Goal: Use online tool/utility: Utilize a website feature to perform a specific function

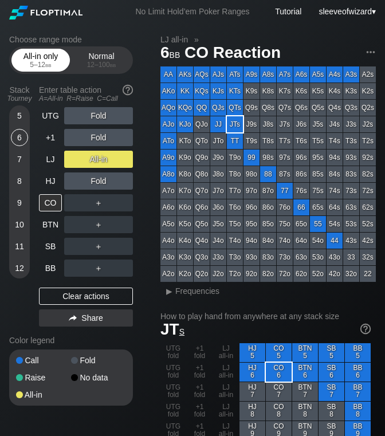
click at [40, 64] on div "5 – 12 bb" at bounding box center [41, 65] width 48 height 8
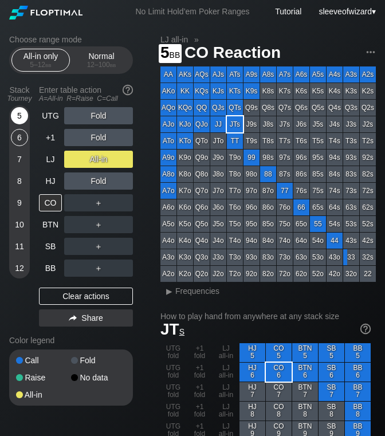
click at [15, 114] on div "5" at bounding box center [19, 115] width 17 height 17
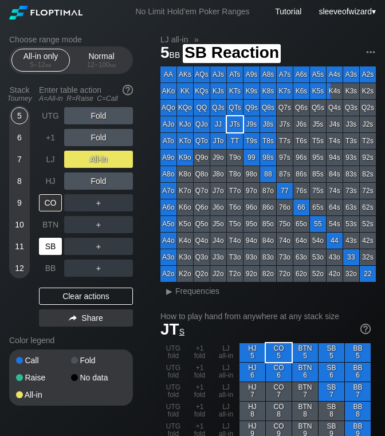
click at [45, 243] on div "SB" at bounding box center [50, 246] width 23 height 17
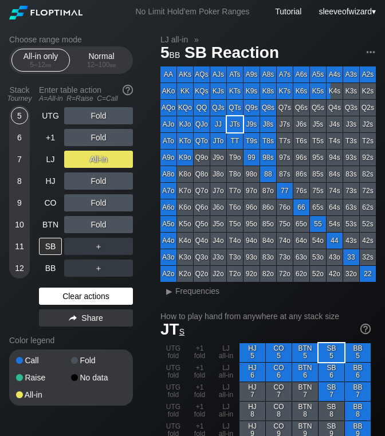
click at [84, 296] on div "Clear actions" at bounding box center [86, 296] width 94 height 17
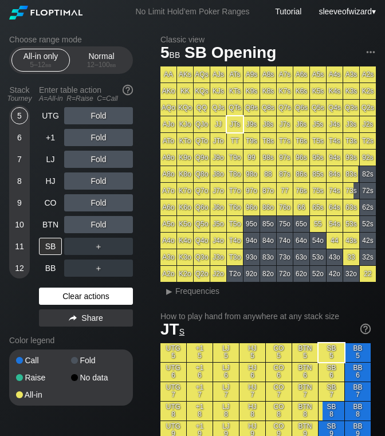
click at [84, 296] on div "Clear actions" at bounding box center [86, 296] width 94 height 17
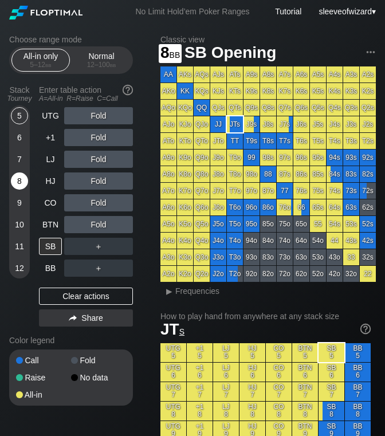
click at [22, 178] on div "8" at bounding box center [19, 181] width 17 height 17
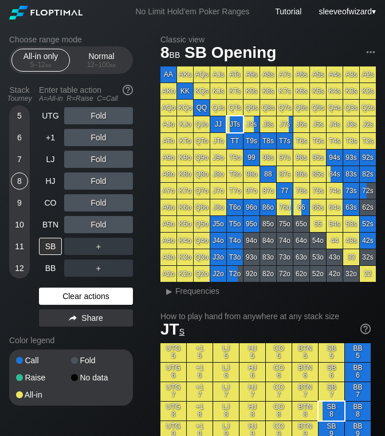
click at [98, 296] on div "Clear actions" at bounding box center [86, 296] width 94 height 17
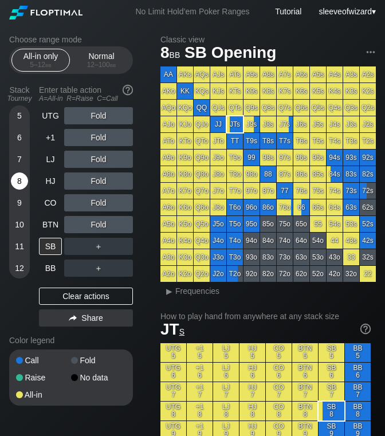
click at [21, 183] on div "8" at bounding box center [19, 181] width 17 height 17
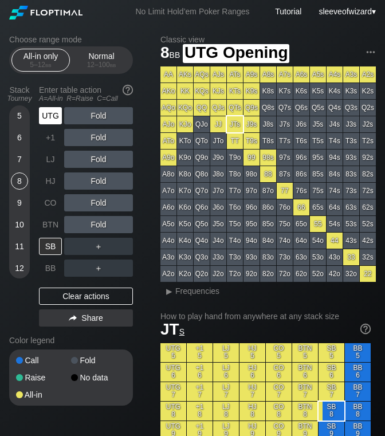
click at [46, 117] on div "UTG" at bounding box center [50, 115] width 23 height 17
